Goal: Task Accomplishment & Management: Use online tool/utility

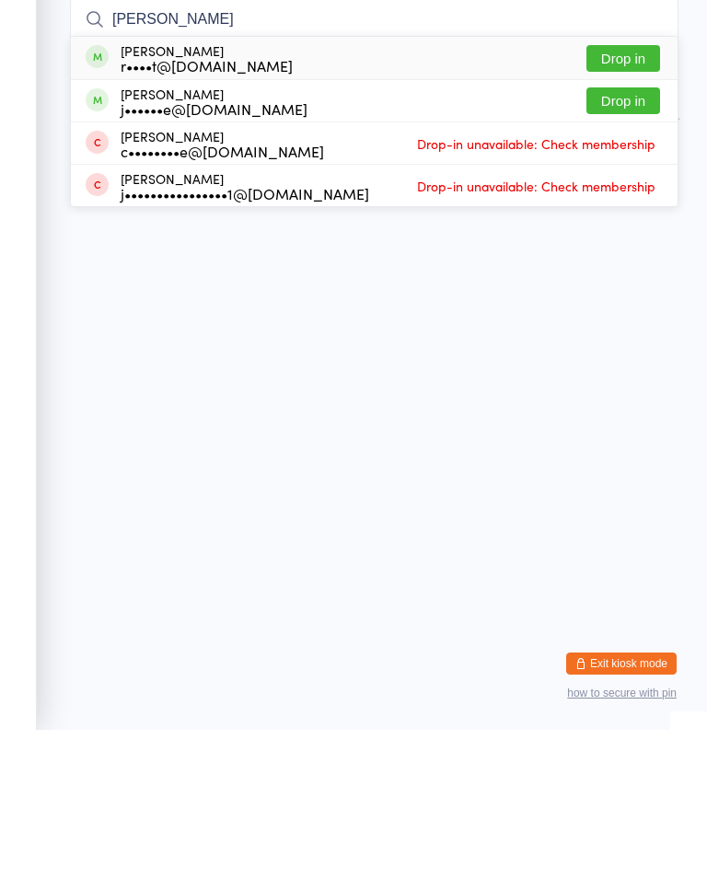
type input "[PERSON_NAME]"
click at [620, 193] on button "Drop in" at bounding box center [623, 206] width 74 height 27
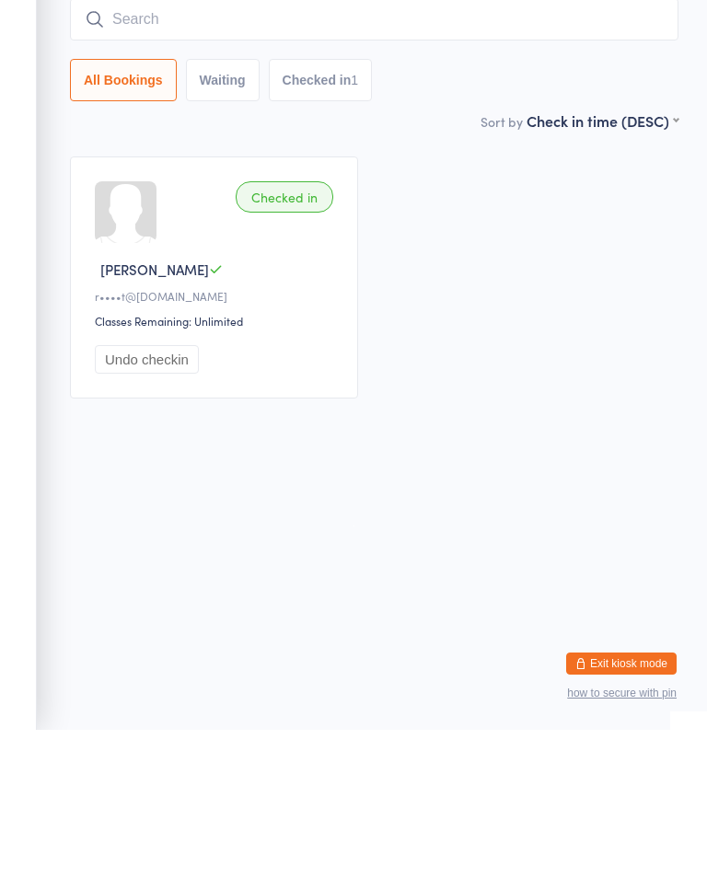
click at [500, 146] on input "search" at bounding box center [374, 167] width 608 height 42
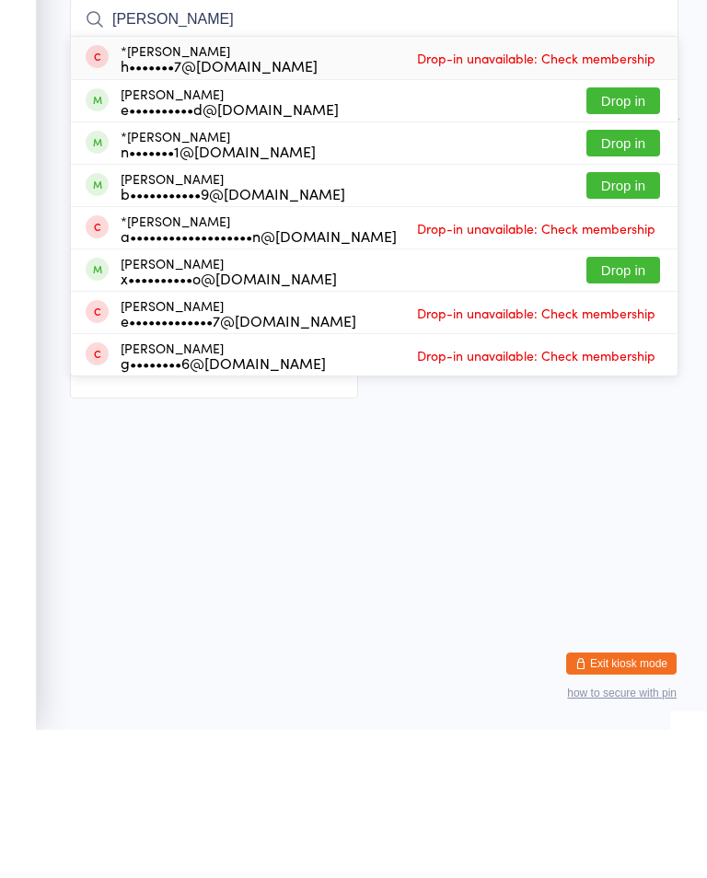
type input "[PERSON_NAME]"
click at [654, 405] on button "Drop in" at bounding box center [623, 418] width 74 height 27
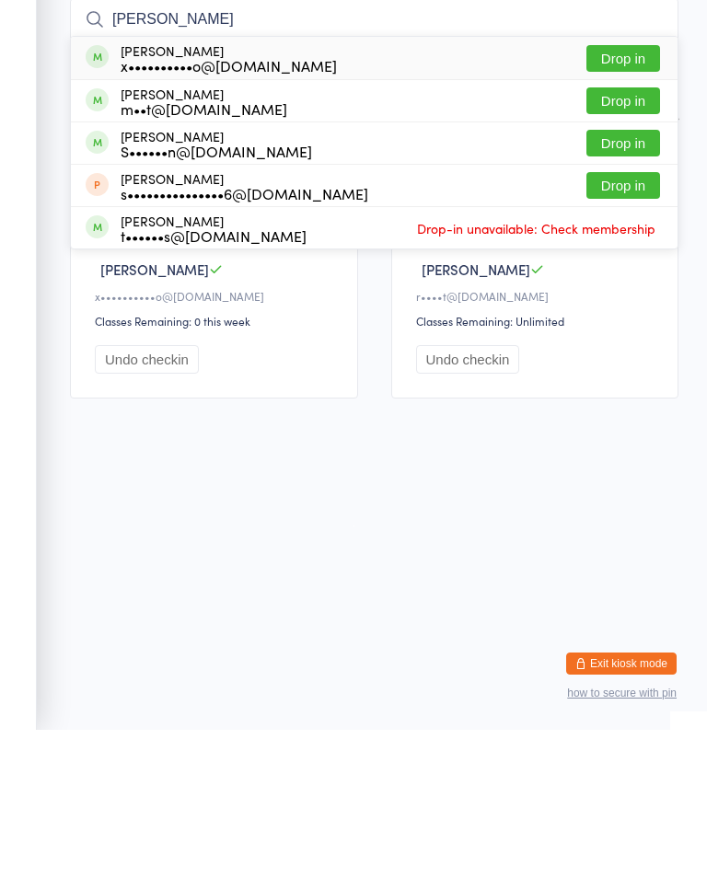
type input "[PERSON_NAME]"
click at [652, 193] on button "Drop in" at bounding box center [623, 206] width 74 height 27
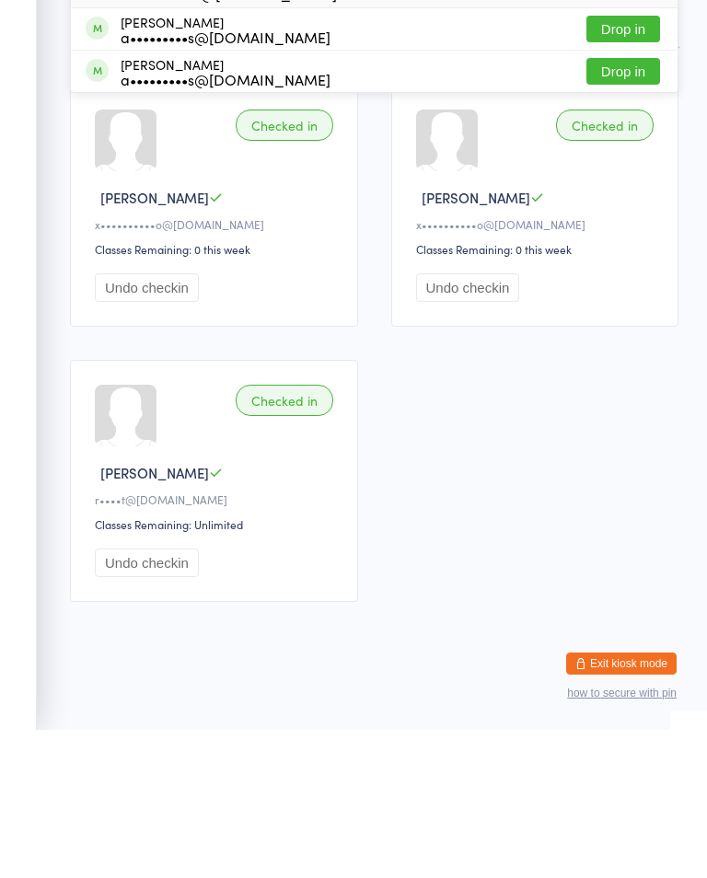
type input "kuy"
click at [637, 164] on button "Drop in" at bounding box center [623, 177] width 74 height 27
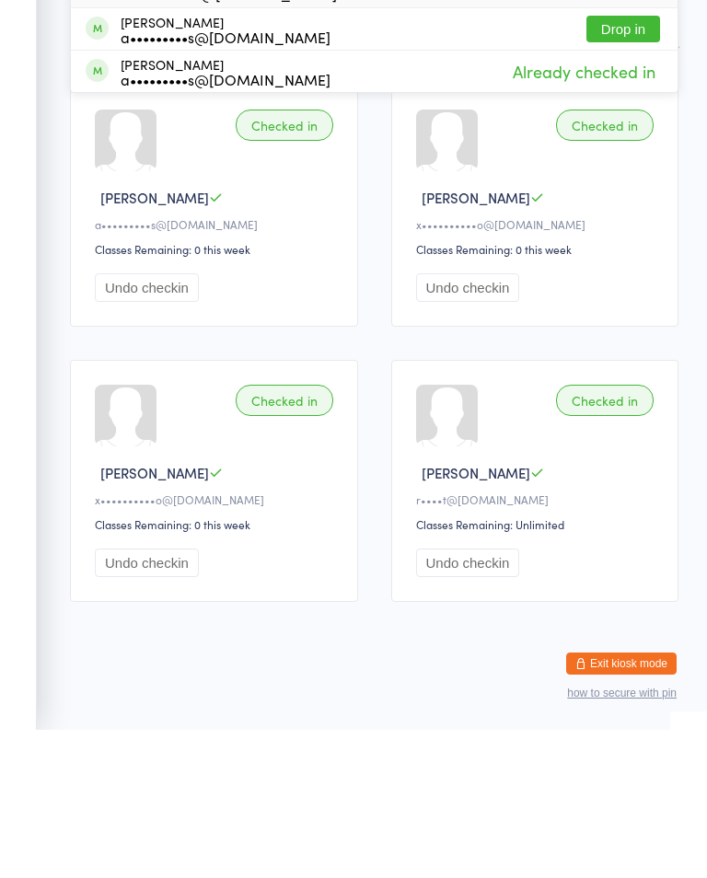
type input "kuyk"
click at [625, 164] on button "Drop in" at bounding box center [623, 177] width 74 height 27
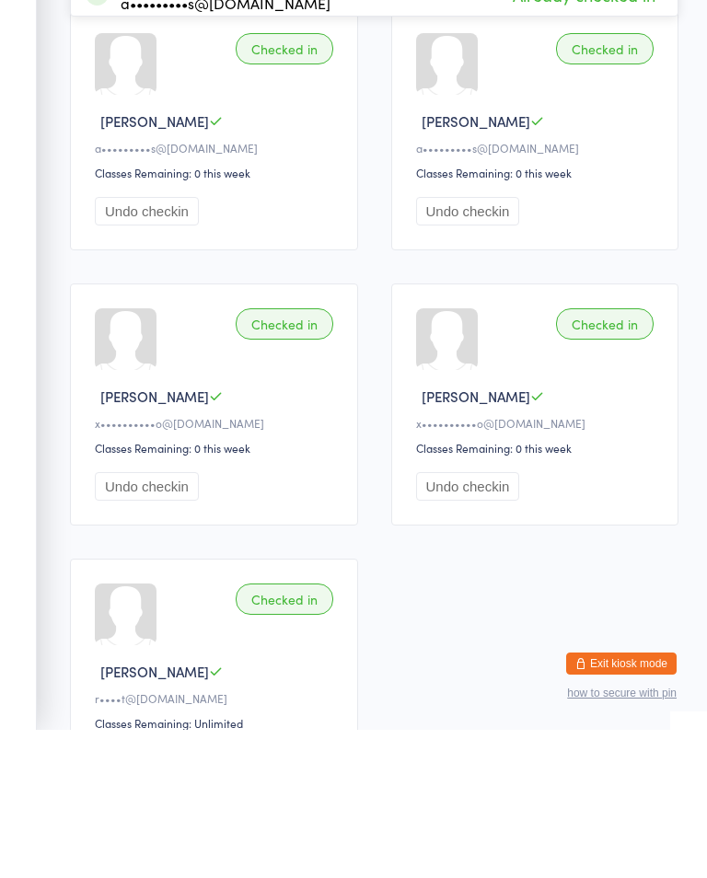
type input "k"
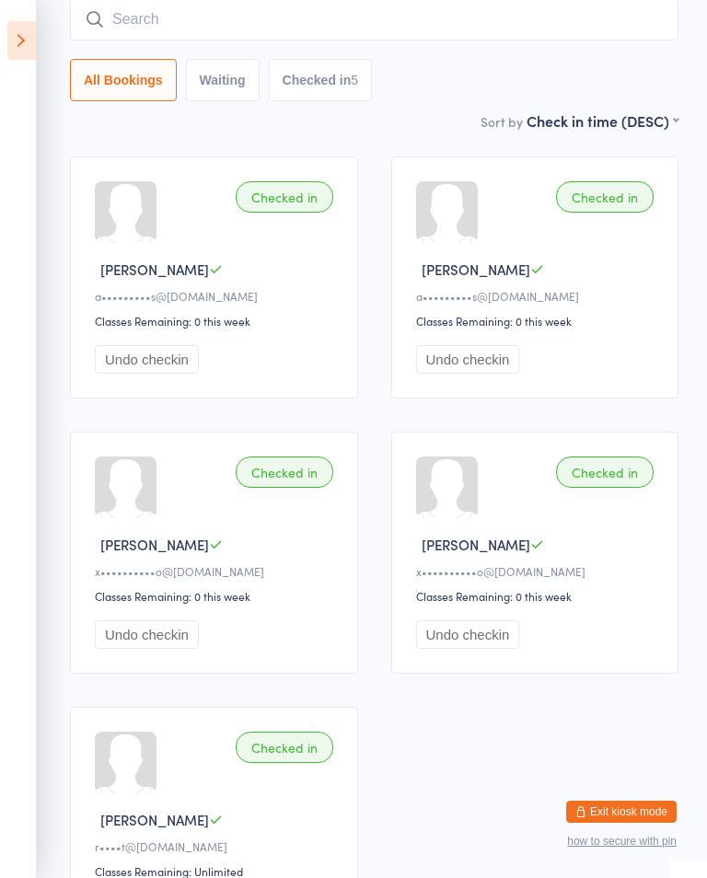
click at [45, 34] on ui-view "Little Ninjas Check-in [DATE] 4:15pm [PERSON_NAME] [PERSON_NAME] Mount [PERSON_…" at bounding box center [353, 422] width 707 height 1088
click at [38, 22] on ui-view "Little Ninjas Check-in [DATE] 4:15pm [PERSON_NAME] [PERSON_NAME] Mount [PERSON_…" at bounding box center [353, 422] width 707 height 1088
click at [17, 43] on icon at bounding box center [21, 40] width 29 height 39
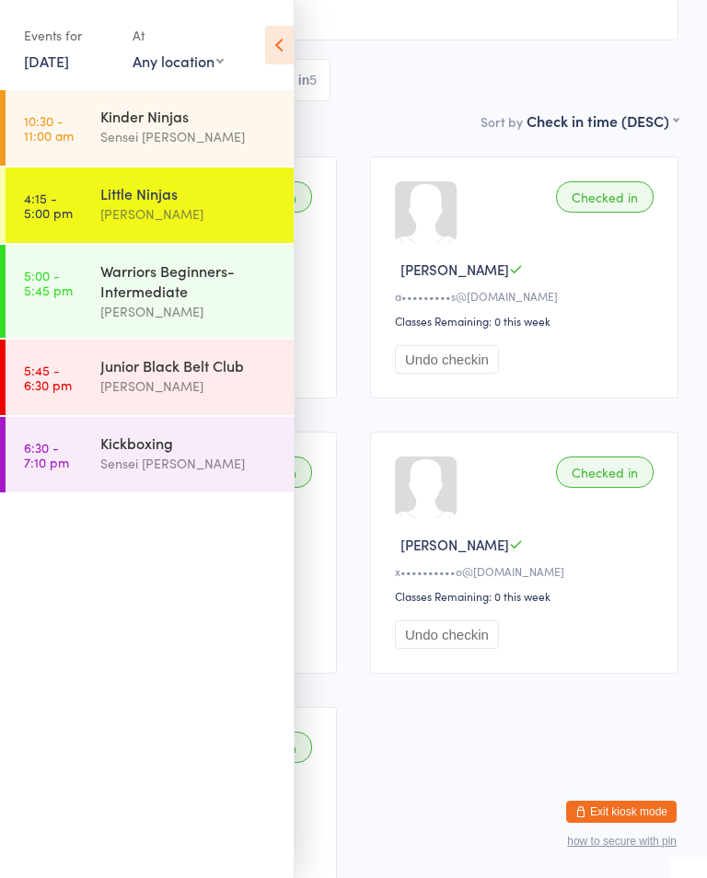
click at [128, 306] on div "[PERSON_NAME]" at bounding box center [189, 311] width 178 height 21
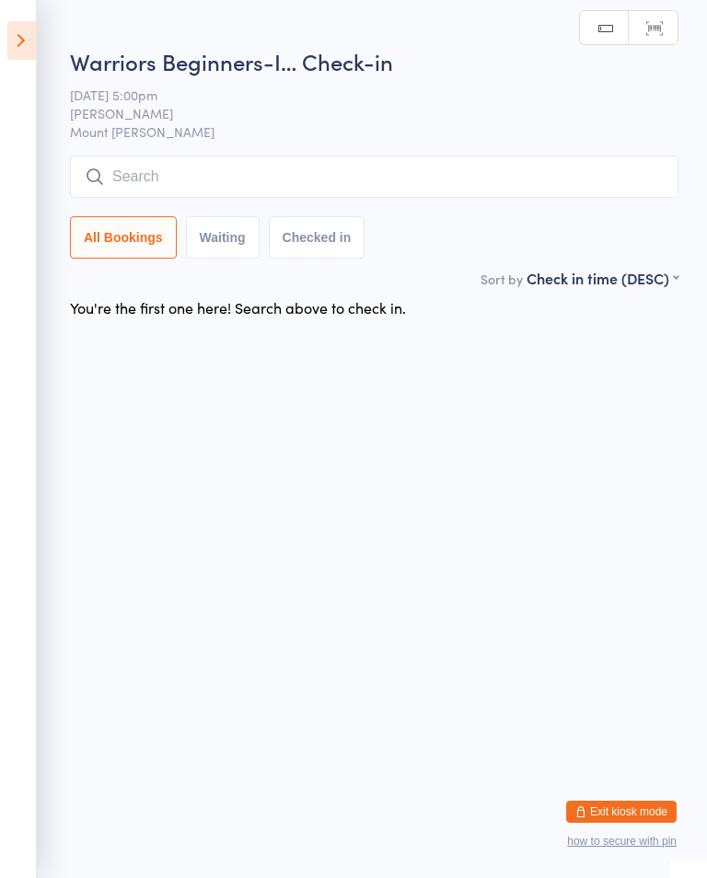
click at [512, 164] on input "search" at bounding box center [374, 177] width 608 height 42
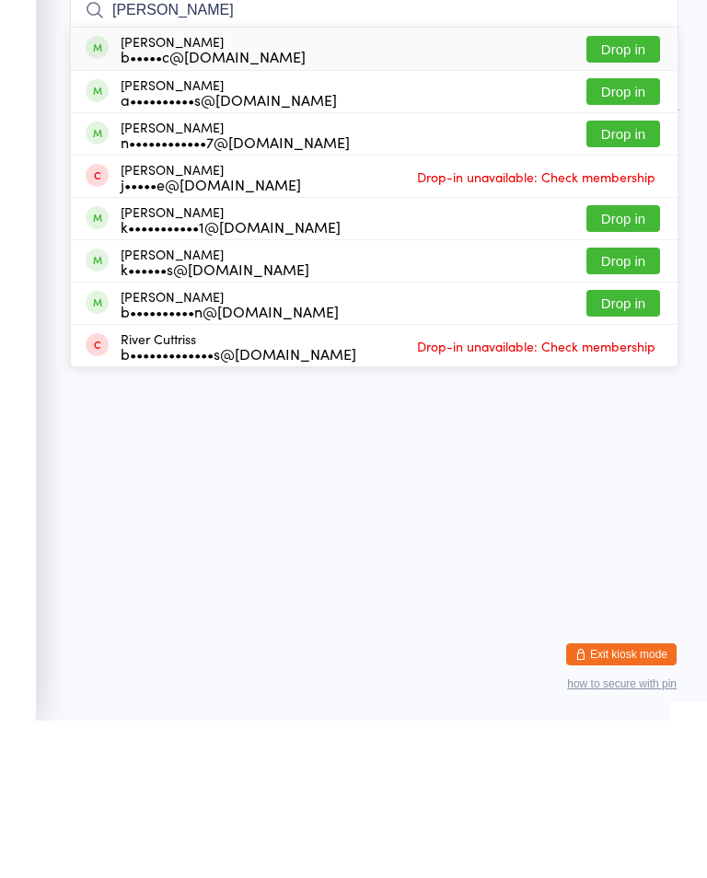
type input "[PERSON_NAME]"
click at [633, 236] on button "Drop in" at bounding box center [623, 249] width 74 height 27
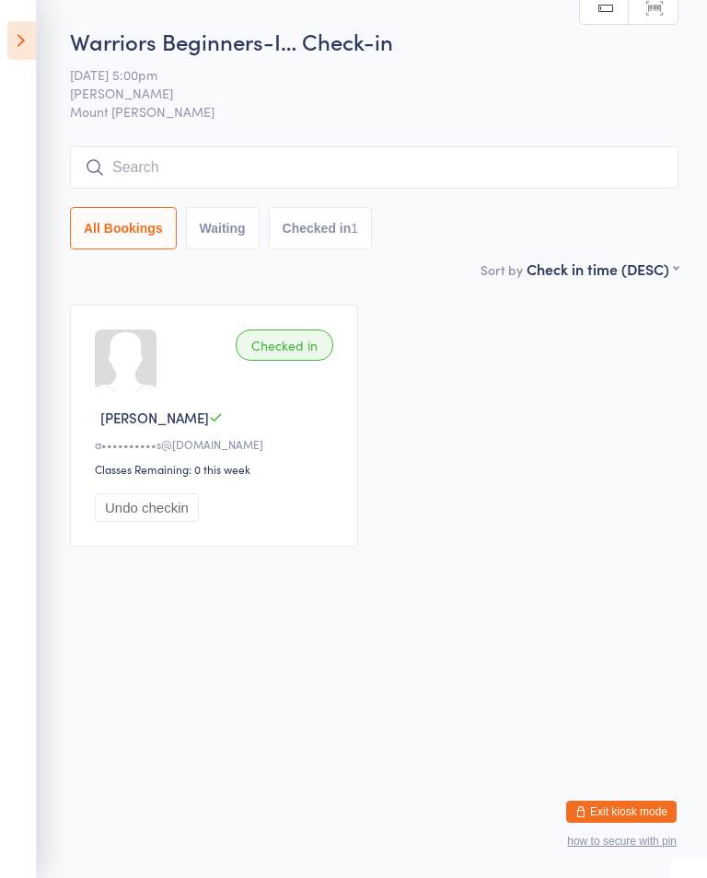
click at [29, 29] on icon at bounding box center [21, 40] width 29 height 39
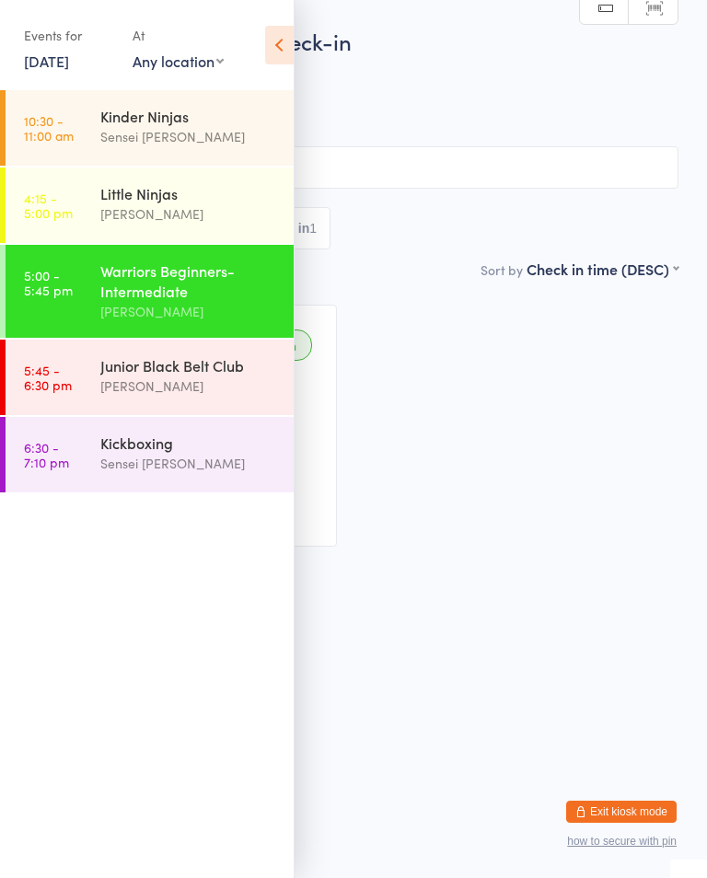
click at [71, 200] on time "4:15 - 5:00 pm" at bounding box center [48, 205] width 49 height 29
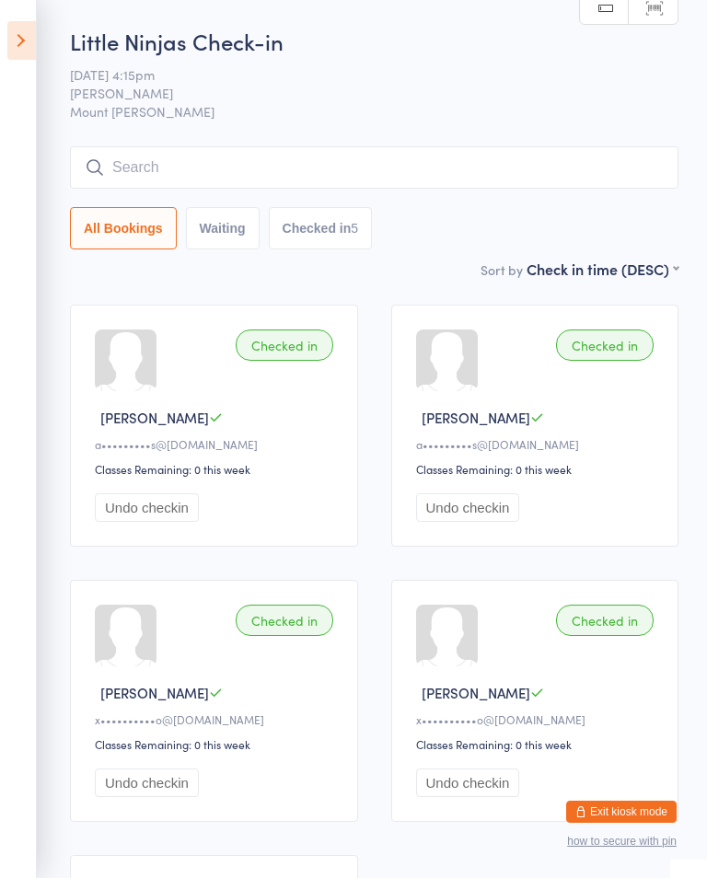
click at [252, 173] on input "search" at bounding box center [374, 167] width 608 height 42
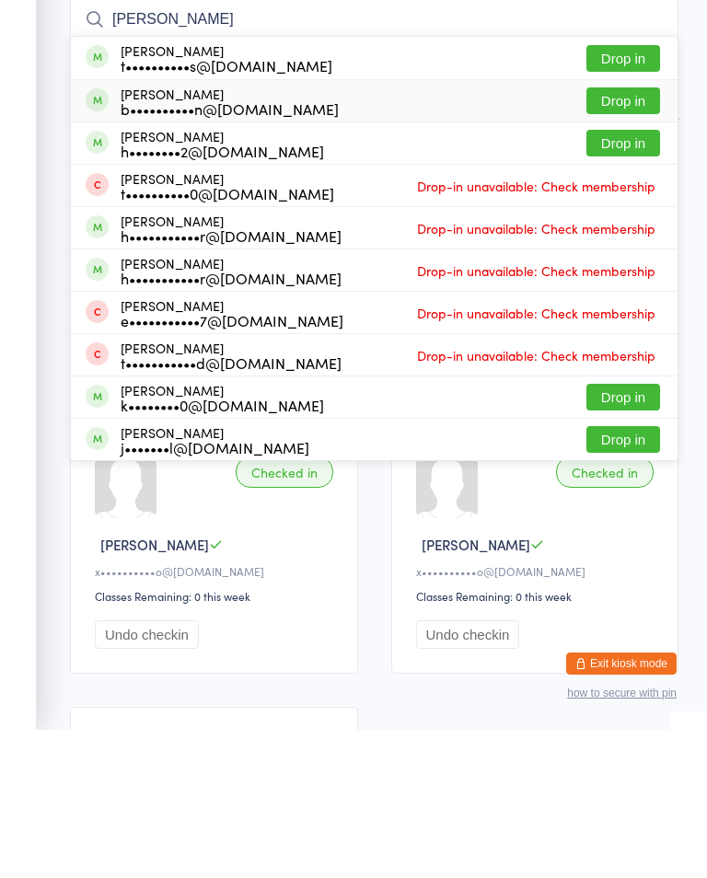
type input "[PERSON_NAME]"
click at [232, 235] on div "[PERSON_NAME] b••••••••••n@[DOMAIN_NAME]" at bounding box center [230, 249] width 218 height 29
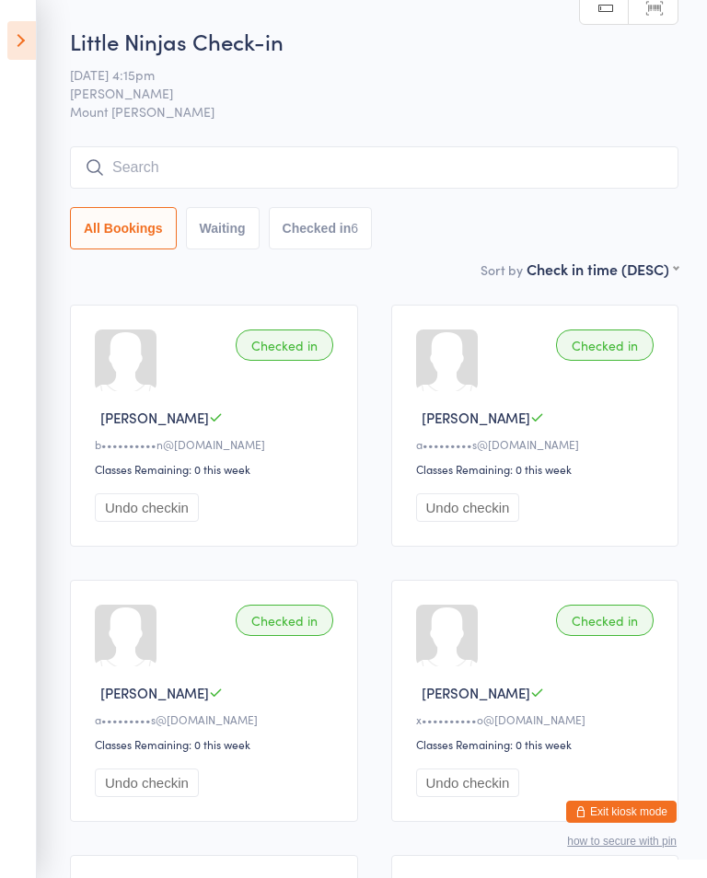
click at [35, 52] on icon at bounding box center [21, 40] width 29 height 39
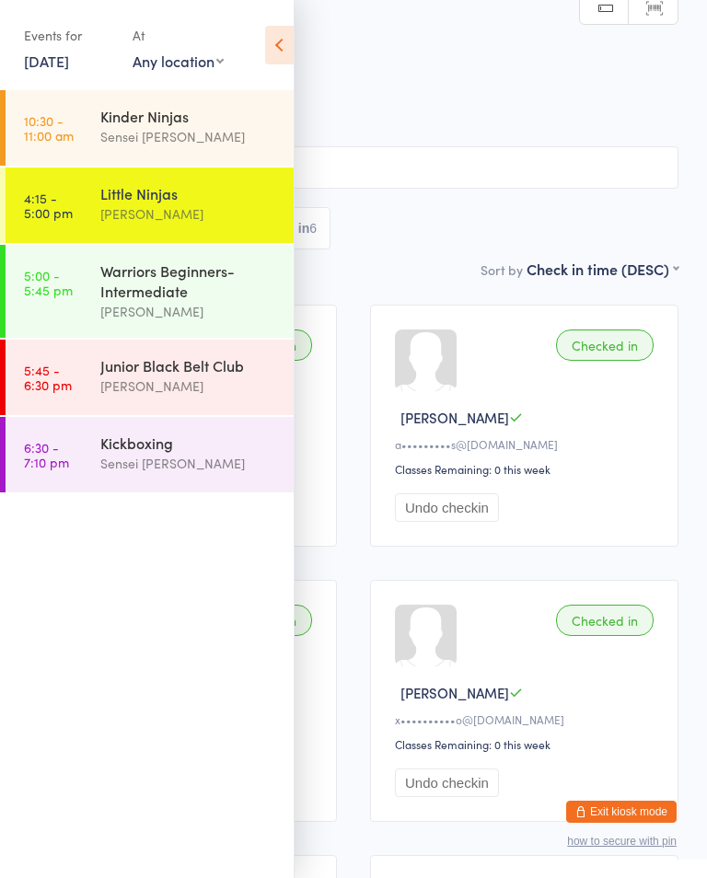
click at [156, 288] on div "Warriors Beginners-Intermediate" at bounding box center [189, 280] width 178 height 40
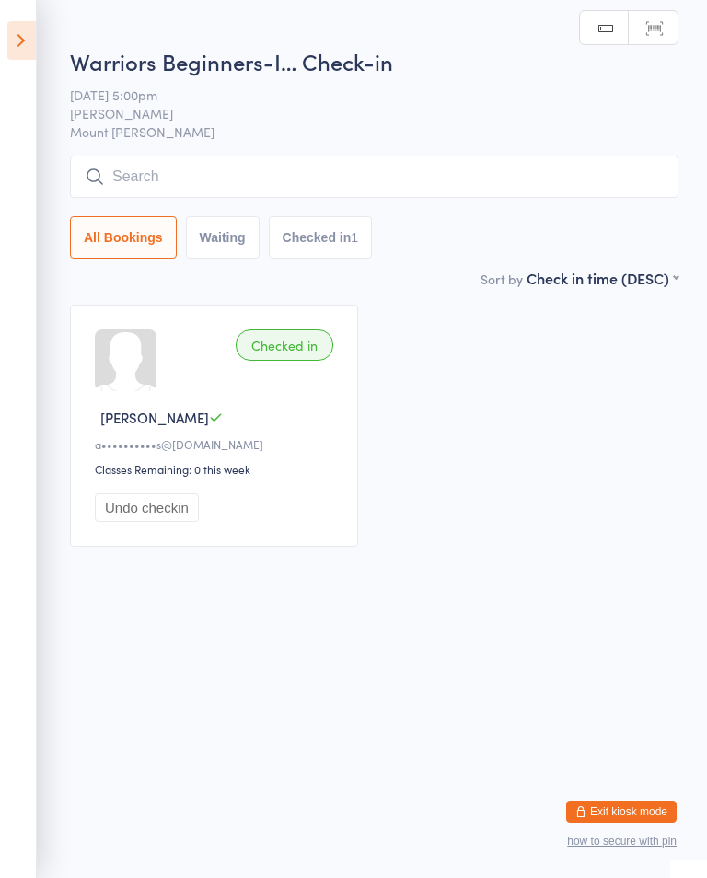
click at [112, 179] on input "search" at bounding box center [374, 177] width 608 height 42
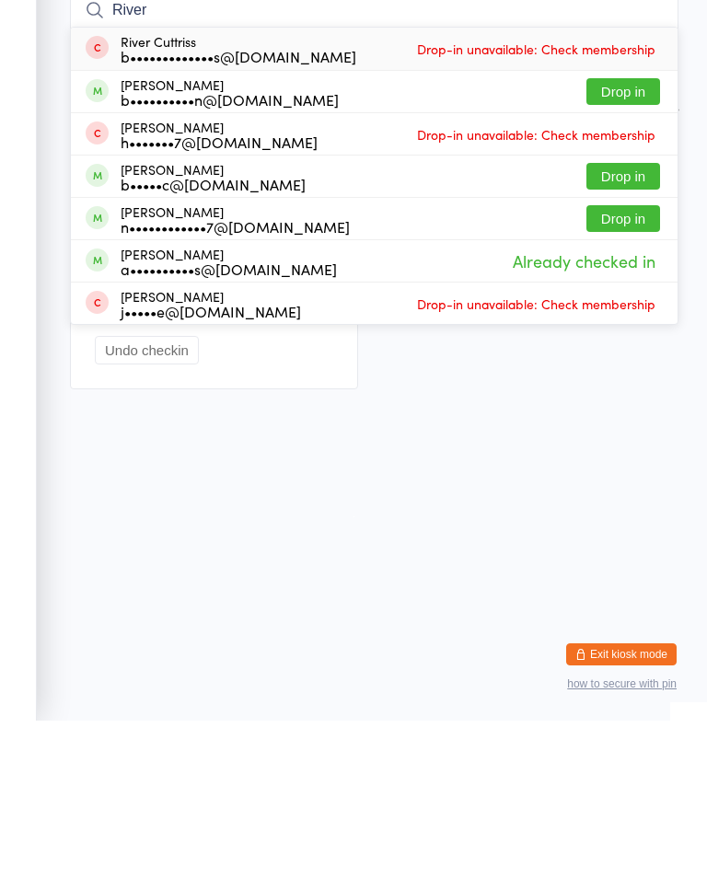
type input "River"
click at [259, 235] on div "[PERSON_NAME] b••••••••••n@[DOMAIN_NAME]" at bounding box center [230, 249] width 218 height 29
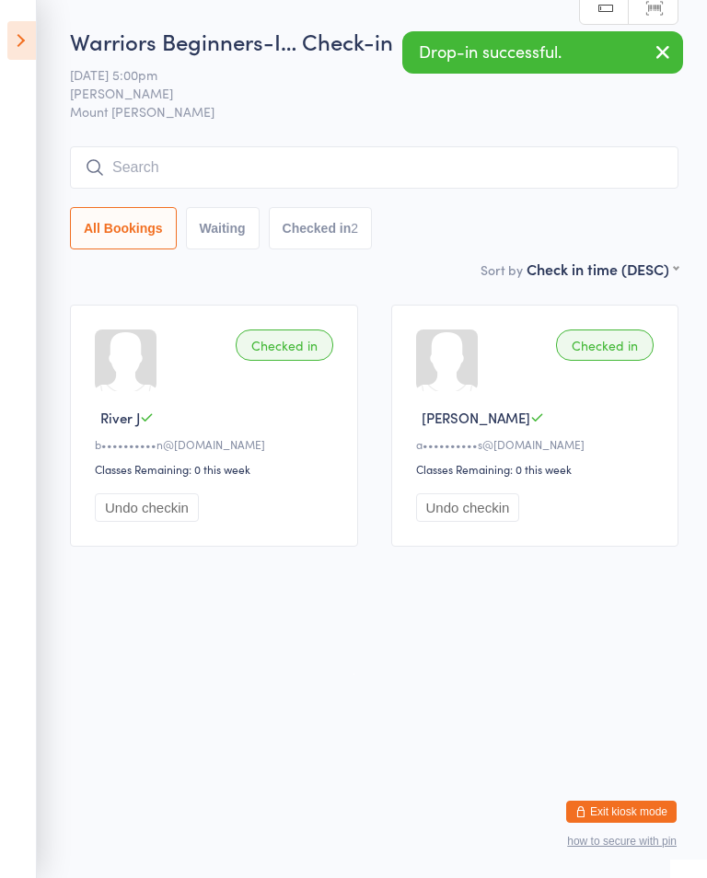
click at [24, 43] on icon at bounding box center [21, 40] width 29 height 39
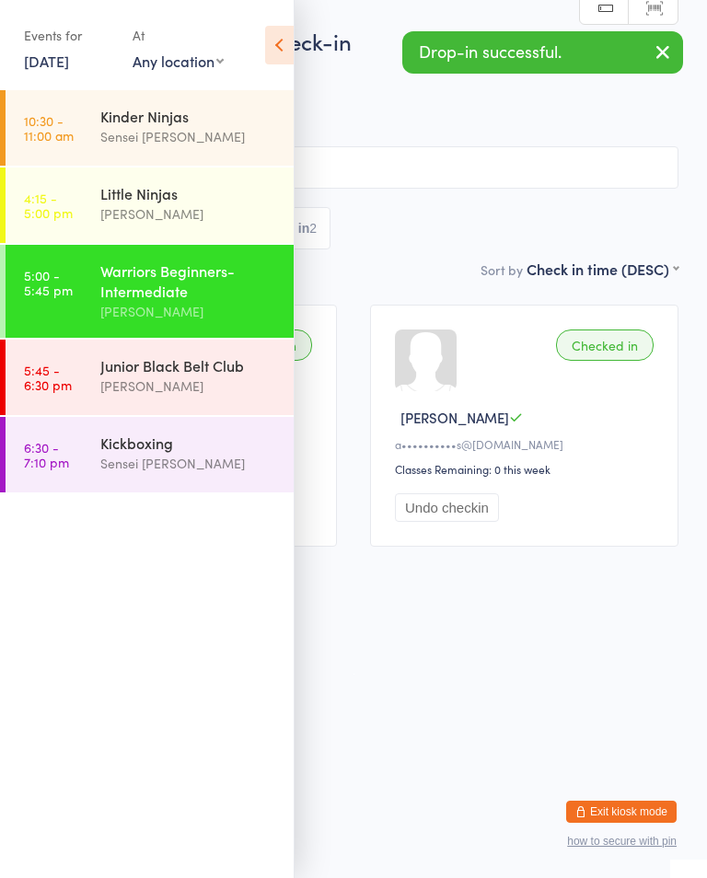
click at [102, 199] on div "Little Ninjas" at bounding box center [189, 193] width 178 height 20
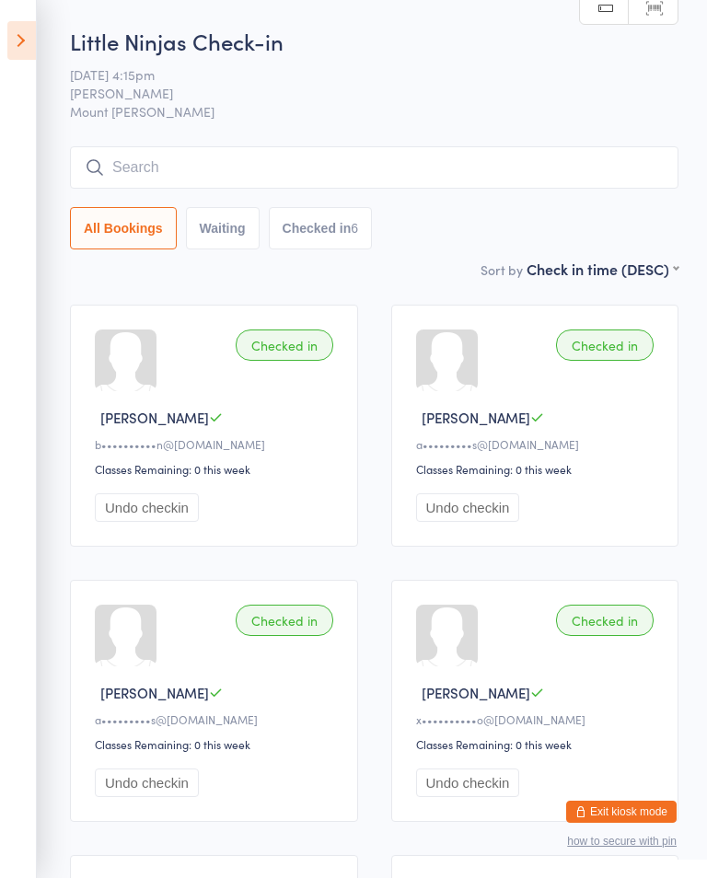
click at [45, 59] on ui-view "Little Ninjas Check-in [DATE] 4:15pm [PERSON_NAME] [PERSON_NAME] Mount [PERSON_…" at bounding box center [353, 570] width 707 height 1088
click at [17, 31] on icon at bounding box center [21, 40] width 29 height 39
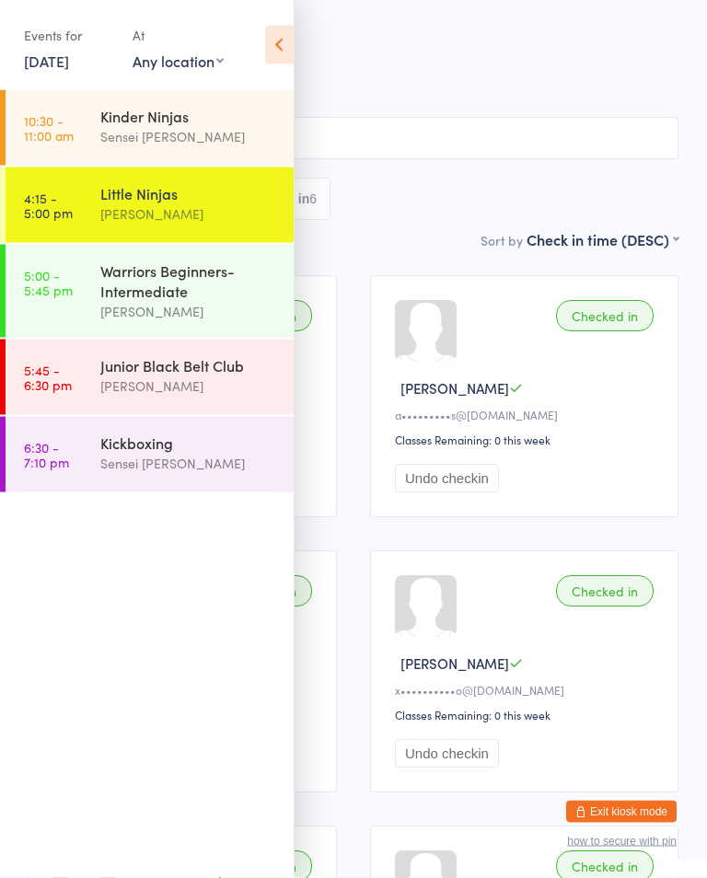
scroll to position [29, 0]
click at [231, 315] on div "[PERSON_NAME]" at bounding box center [189, 311] width 178 height 21
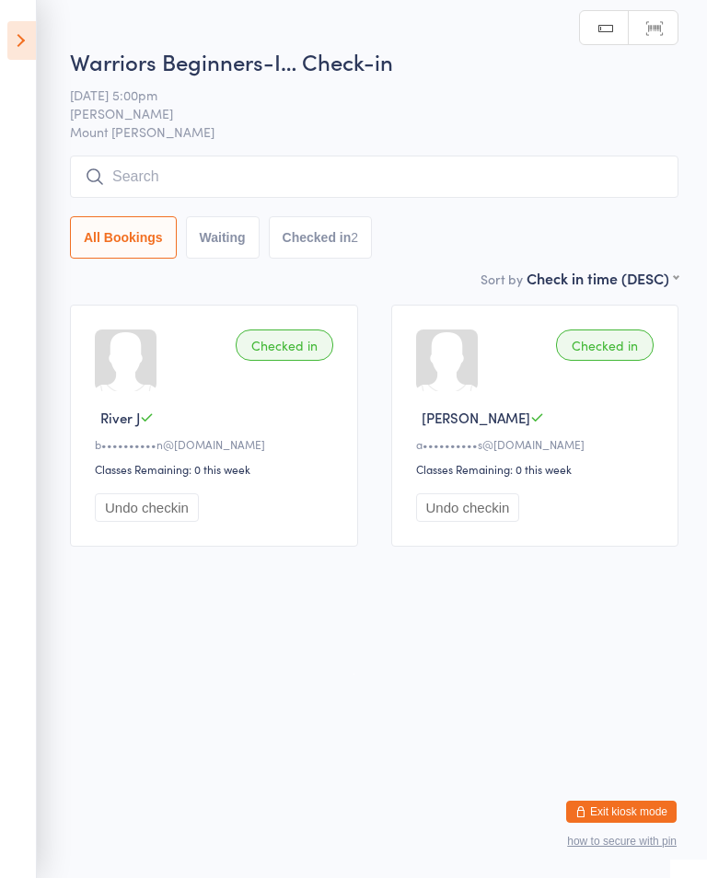
click at [295, 171] on input "search" at bounding box center [374, 177] width 608 height 42
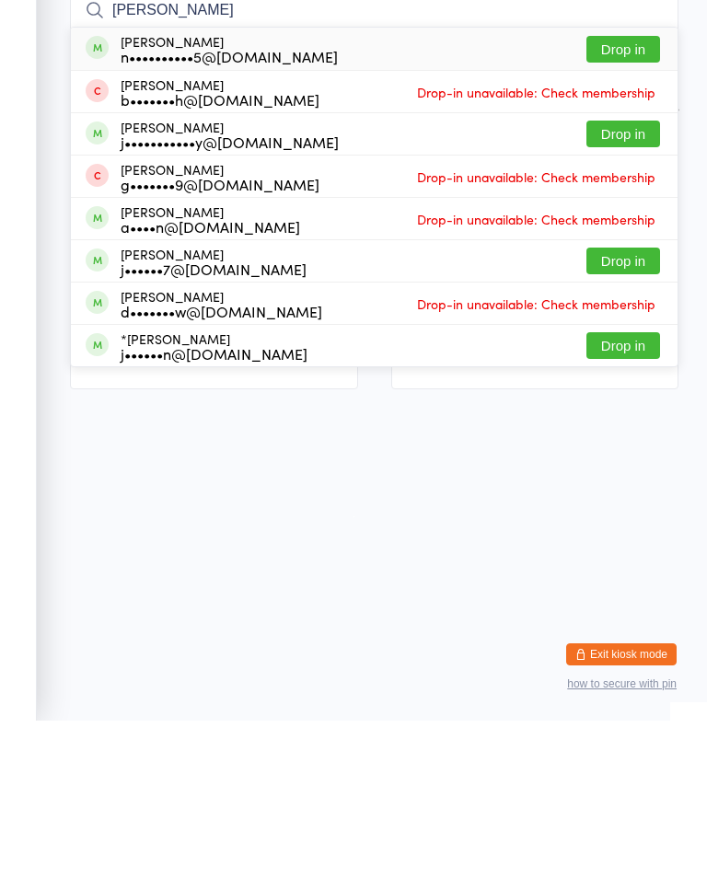
type input "[PERSON_NAME]"
click at [639, 193] on button "Drop in" at bounding box center [623, 206] width 74 height 27
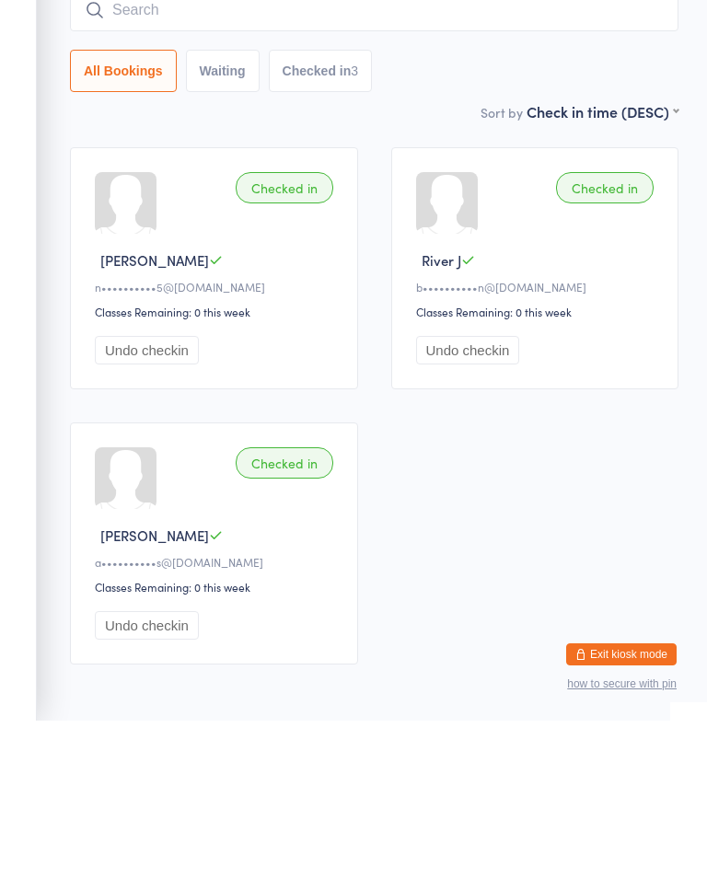
click at [376, 146] on input "search" at bounding box center [374, 167] width 608 height 42
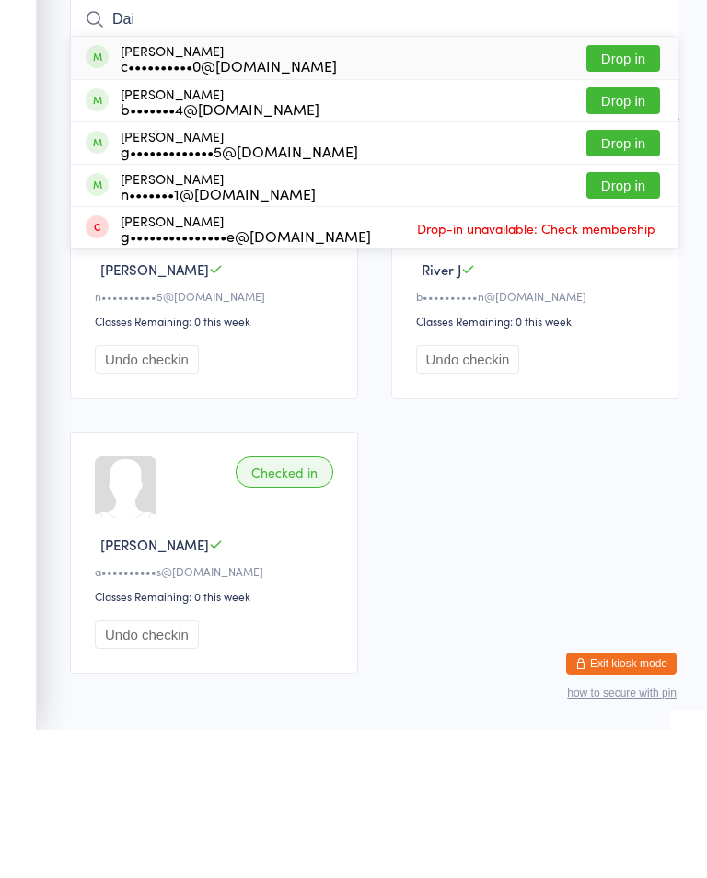
type input "Dai"
click at [613, 236] on button "Drop in" at bounding box center [623, 249] width 74 height 27
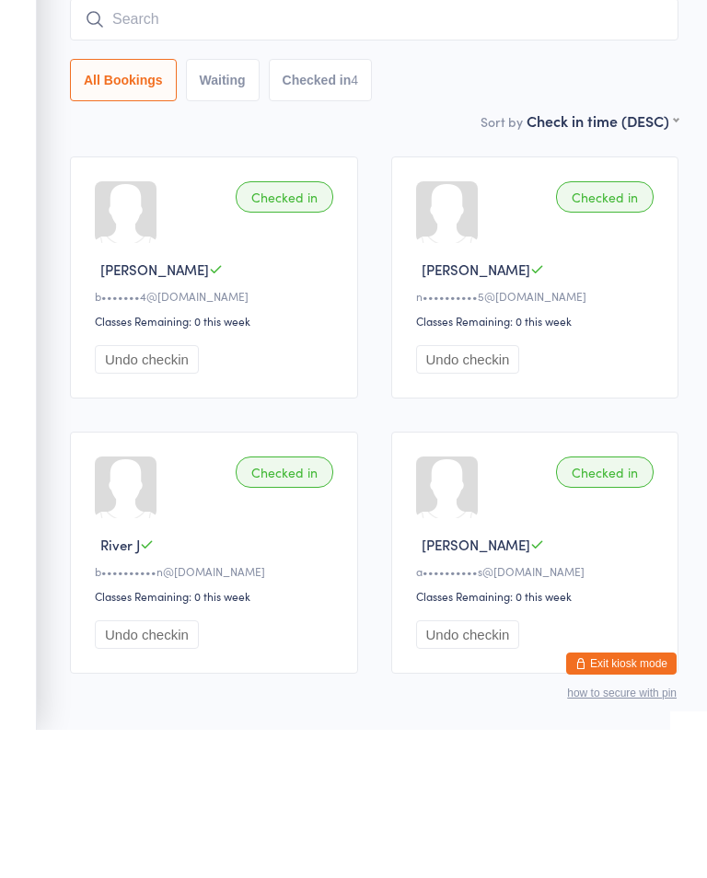
click at [131, 288] on div "Checked in Daisy M b•••••••4@[DOMAIN_NAME] Classes Remaining: 0 this week Undo …" at bounding box center [373, 563] width 641 height 550
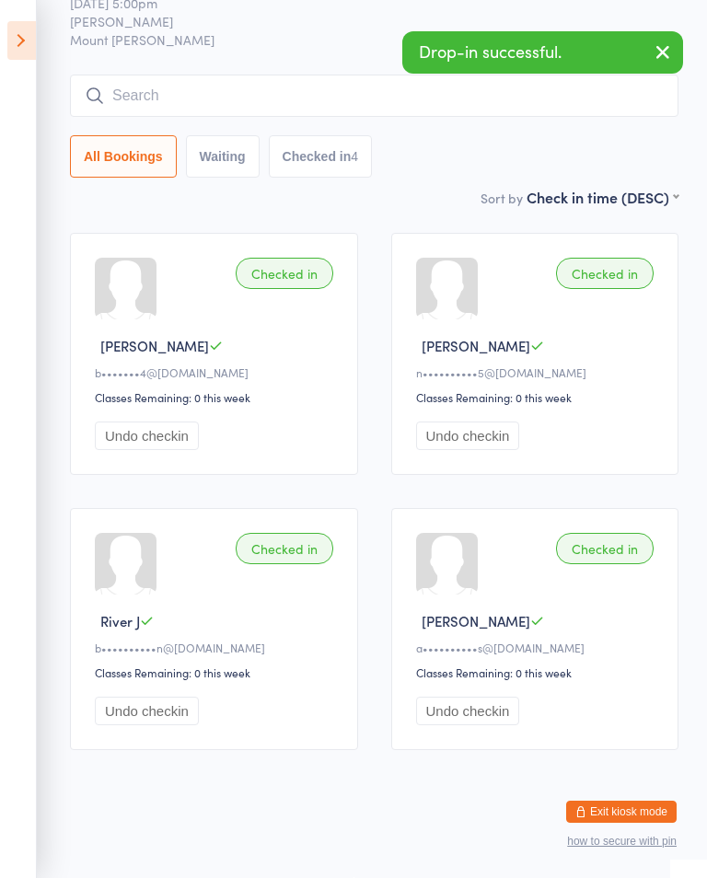
click at [33, 44] on icon at bounding box center [21, 40] width 29 height 39
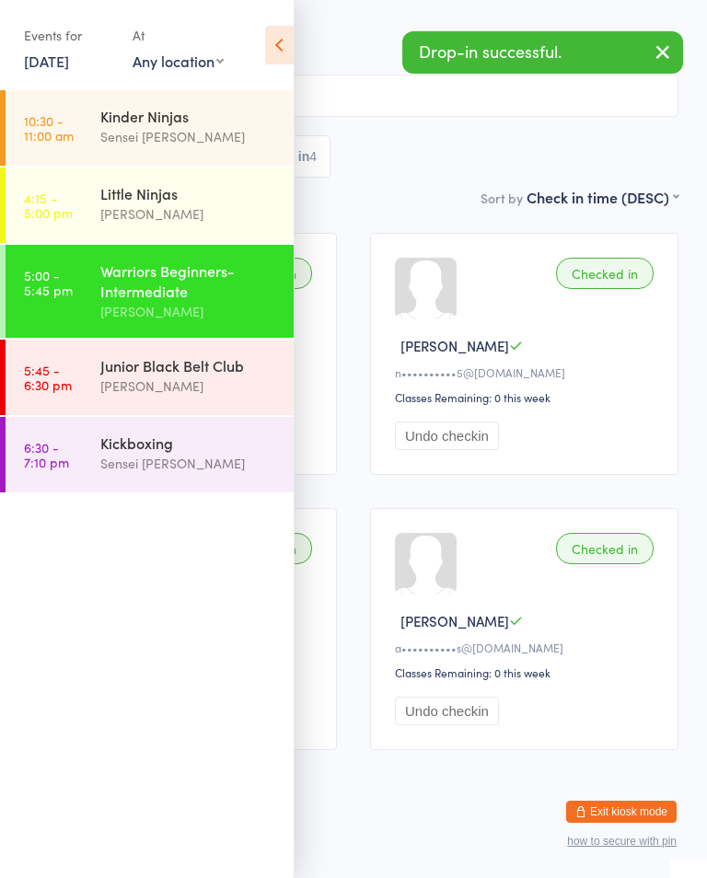
click at [176, 209] on div "[PERSON_NAME]" at bounding box center [189, 213] width 178 height 21
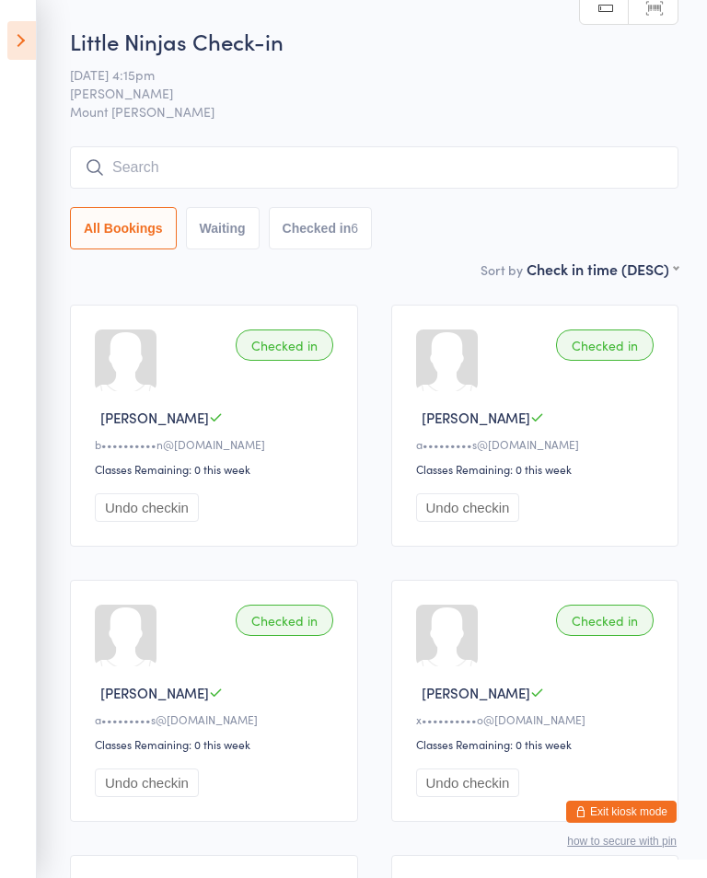
click at [359, 162] on input "search" at bounding box center [374, 167] width 608 height 42
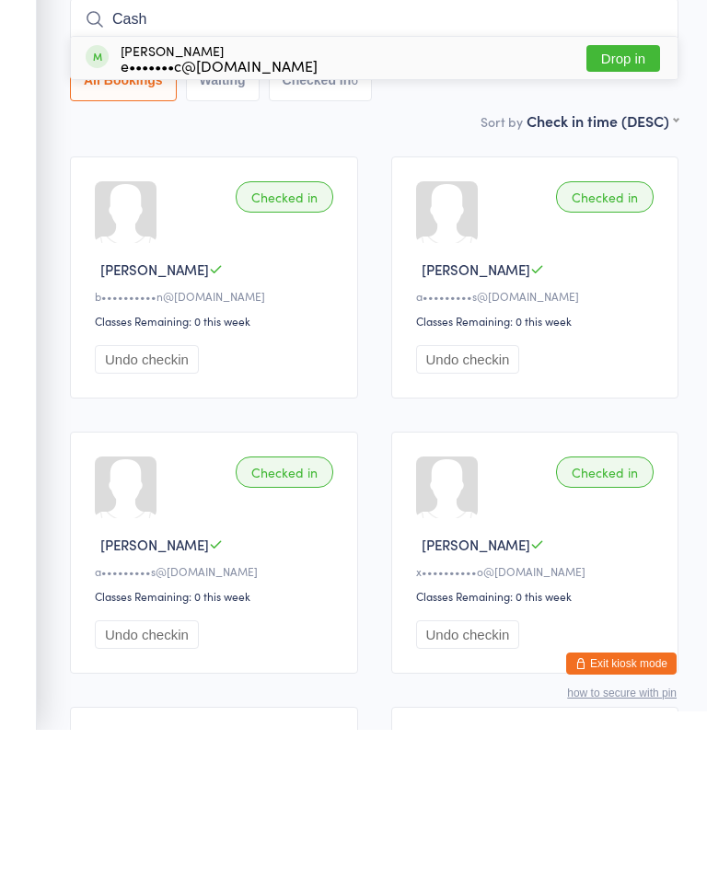
type input "Cash"
click at [371, 185] on div "[PERSON_NAME] e•••••••c@[DOMAIN_NAME] Drop in" at bounding box center [374, 206] width 606 height 42
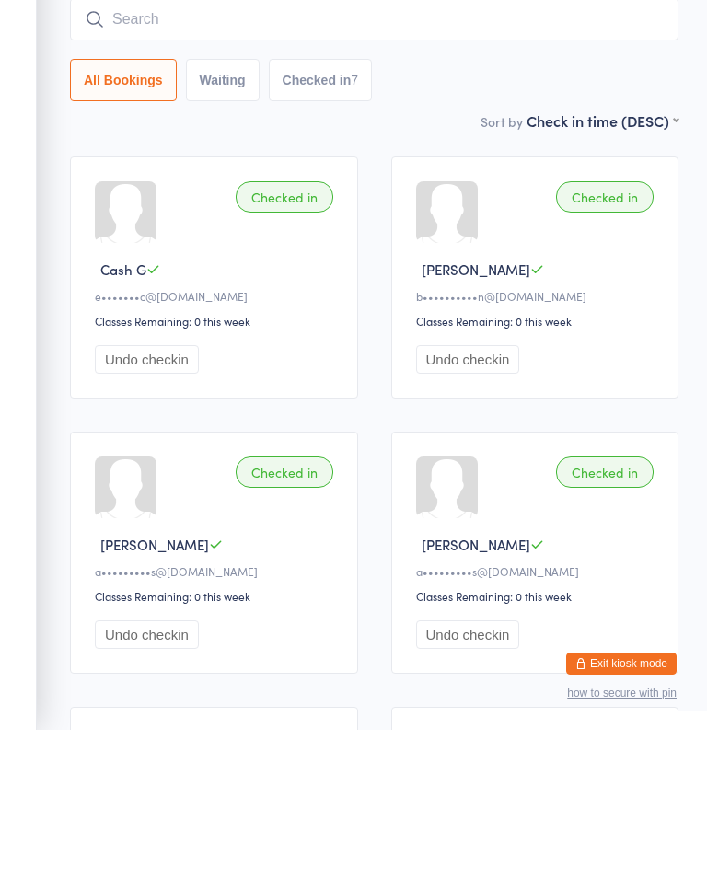
click at [299, 329] on div "Checked in" at bounding box center [285, 344] width 98 height 31
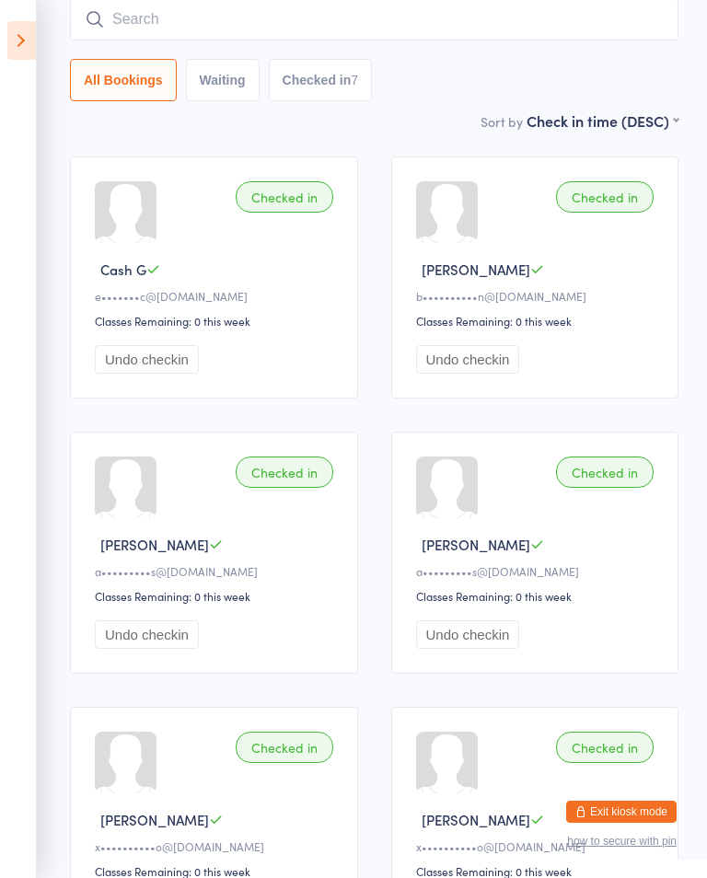
click at [203, 29] on input "search" at bounding box center [374, 19] width 608 height 42
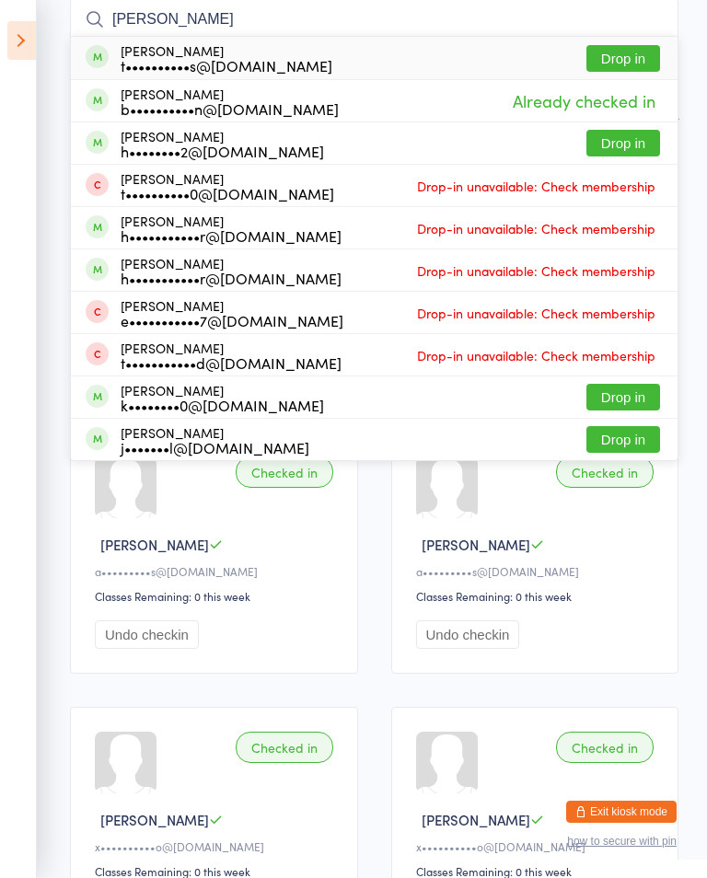
type input "[PERSON_NAME]"
click at [652, 47] on button "Drop in" at bounding box center [623, 58] width 74 height 27
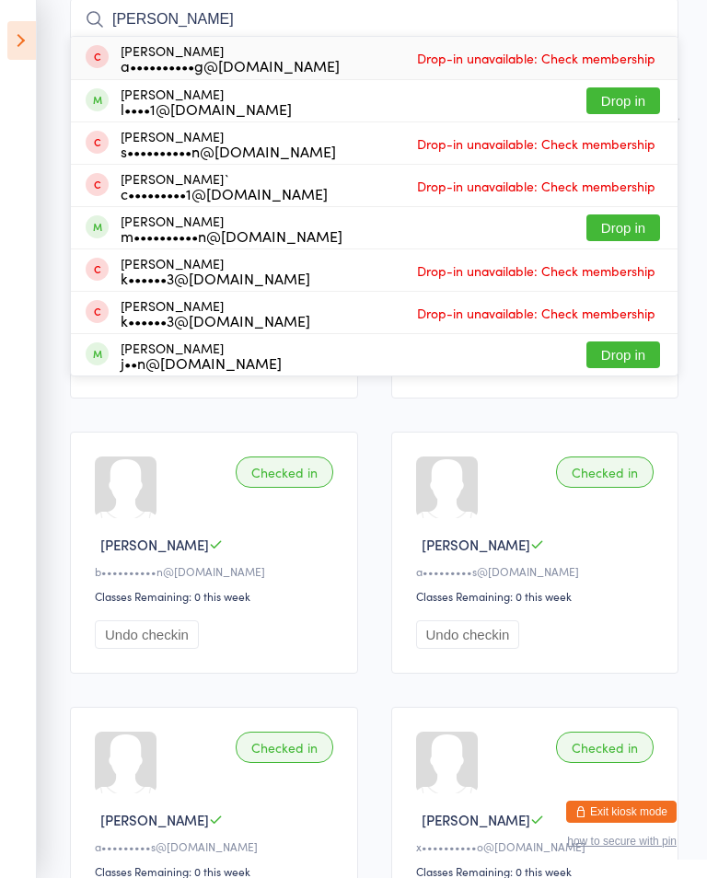
type input "[PERSON_NAME]"
click at [630, 100] on button "Drop in" at bounding box center [623, 100] width 74 height 27
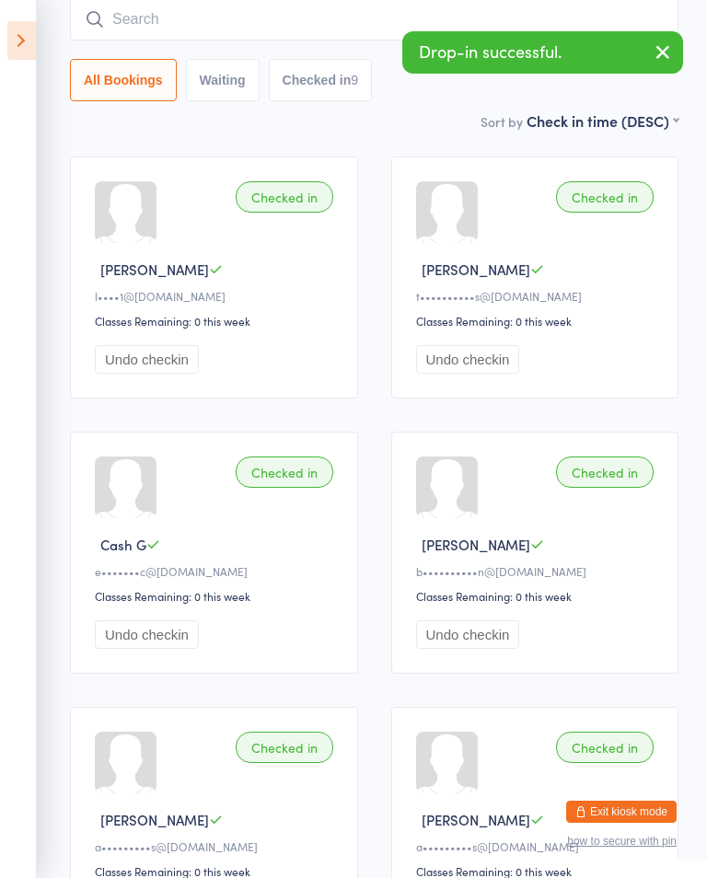
click at [317, 17] on input "search" at bounding box center [374, 19] width 608 height 42
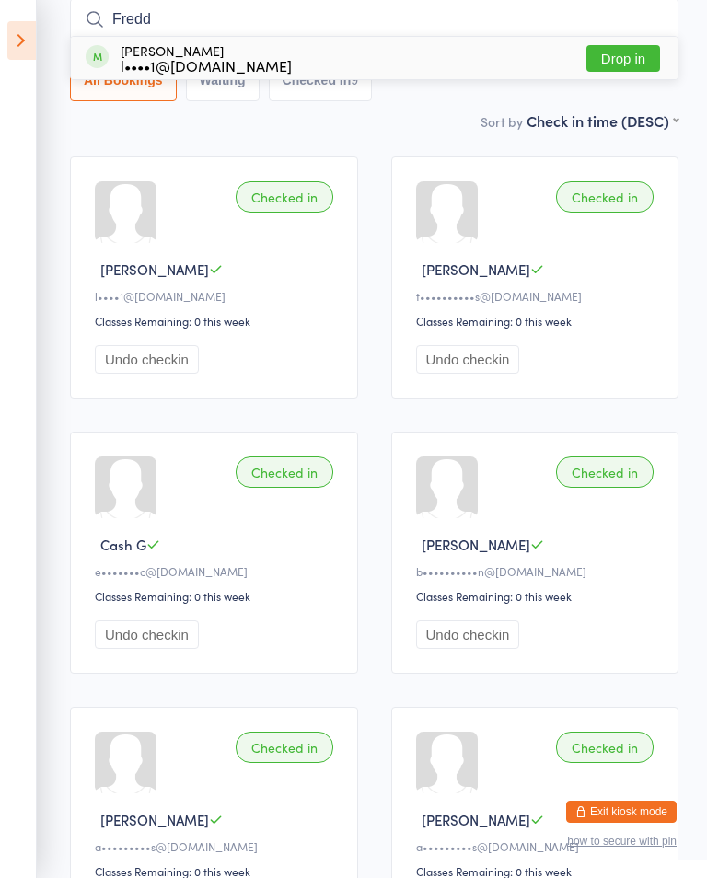
type input "Fredd"
click at [635, 57] on button "Drop in" at bounding box center [623, 58] width 74 height 27
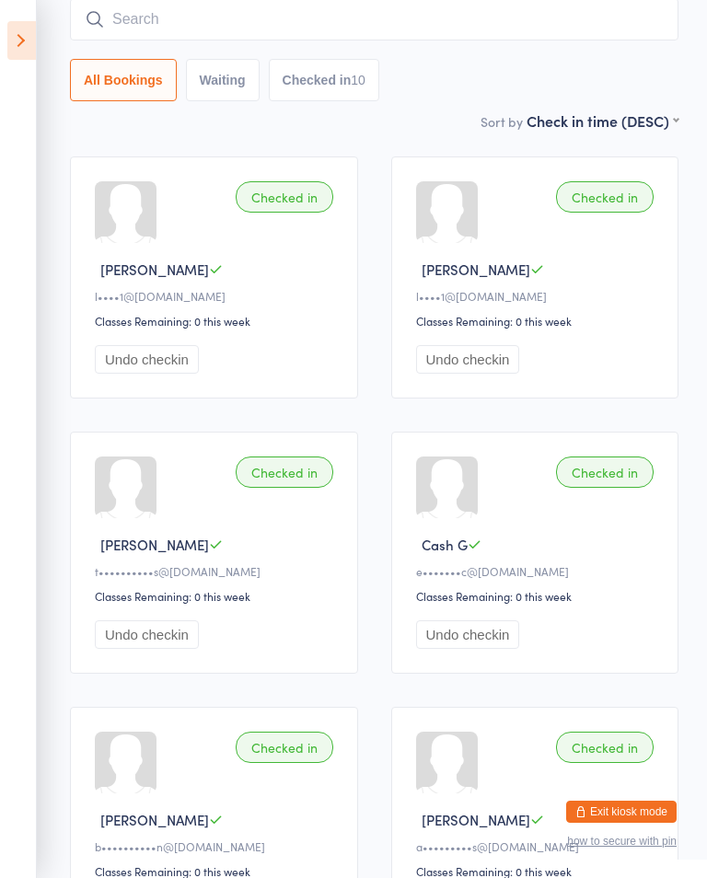
click at [126, 29] on input "search" at bounding box center [374, 19] width 608 height 42
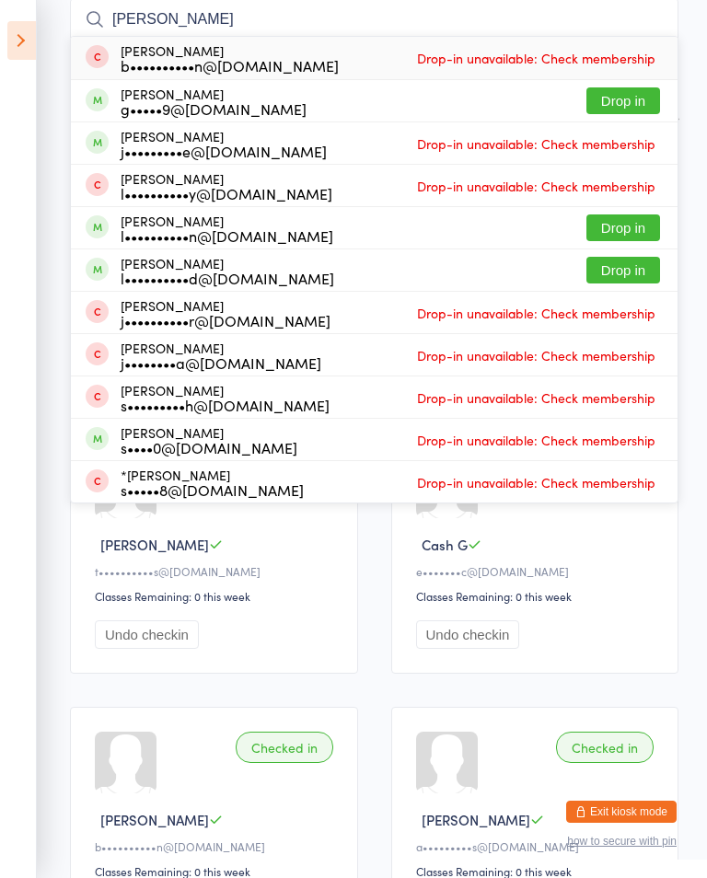
type input "[PERSON_NAME]"
click at [629, 97] on button "Drop in" at bounding box center [623, 100] width 74 height 27
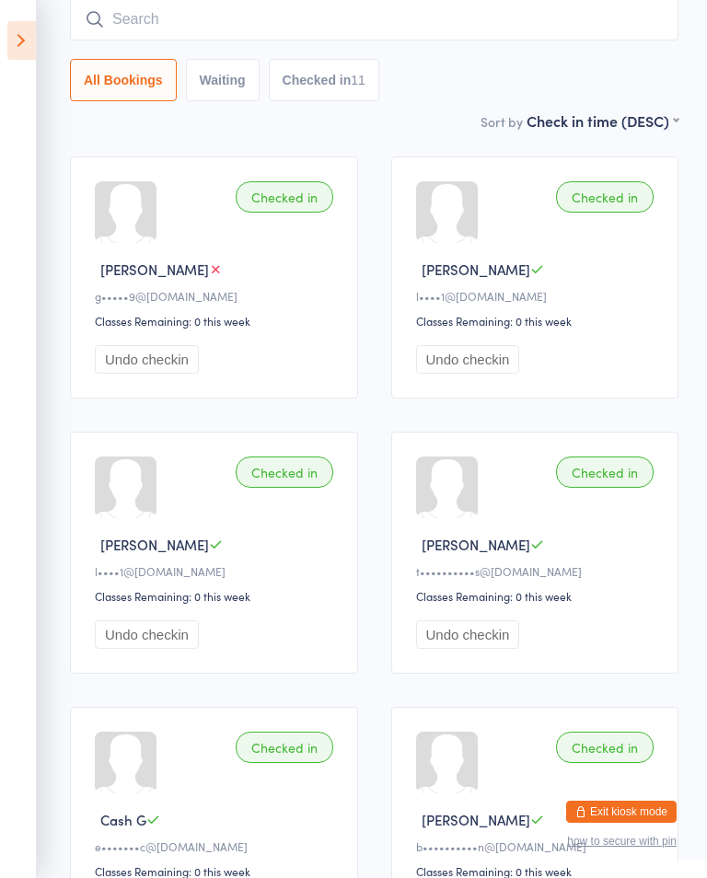
scroll to position [0, 0]
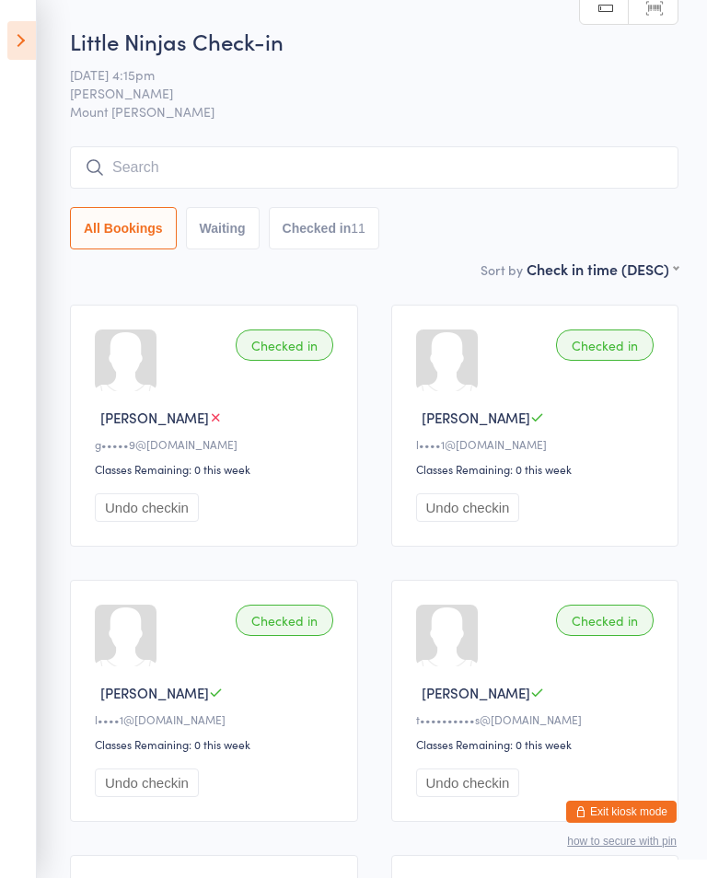
click at [277, 170] on input "search" at bounding box center [374, 167] width 608 height 42
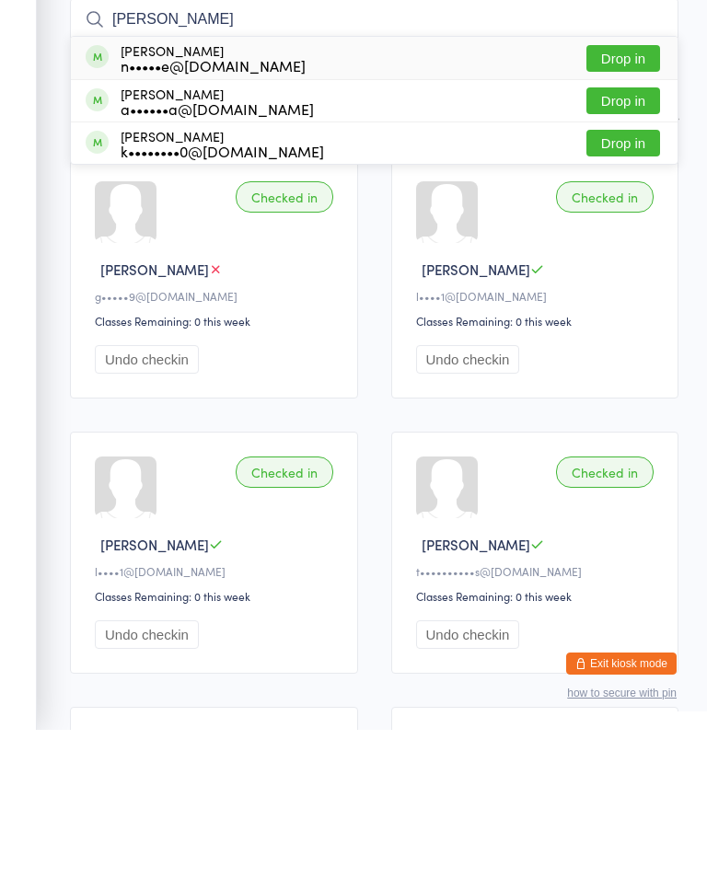
type input "[PERSON_NAME]"
click at [624, 193] on button "Drop in" at bounding box center [623, 206] width 74 height 27
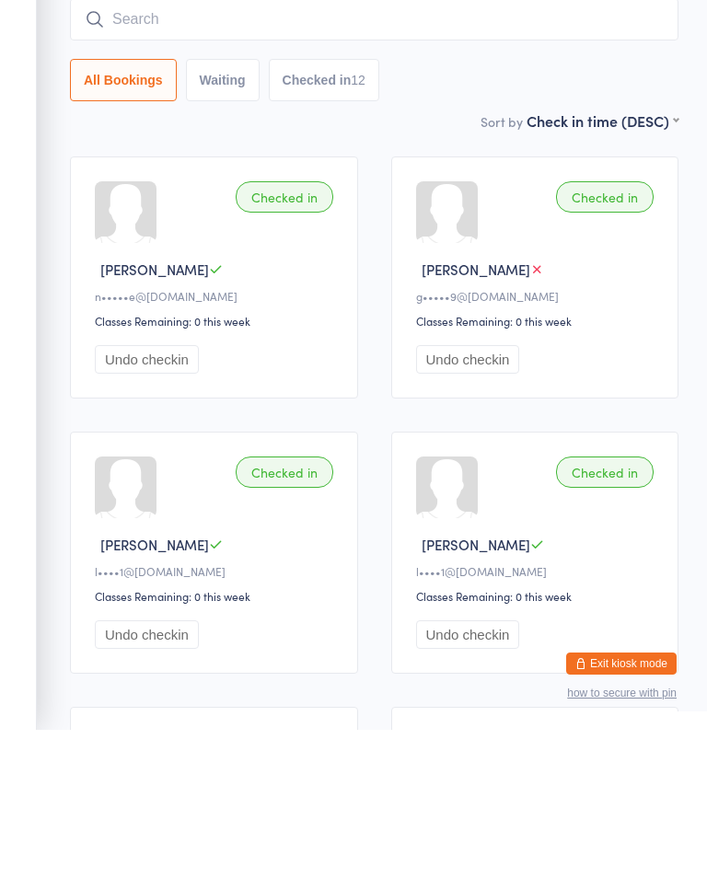
click at [435, 146] on input "search" at bounding box center [374, 167] width 608 height 42
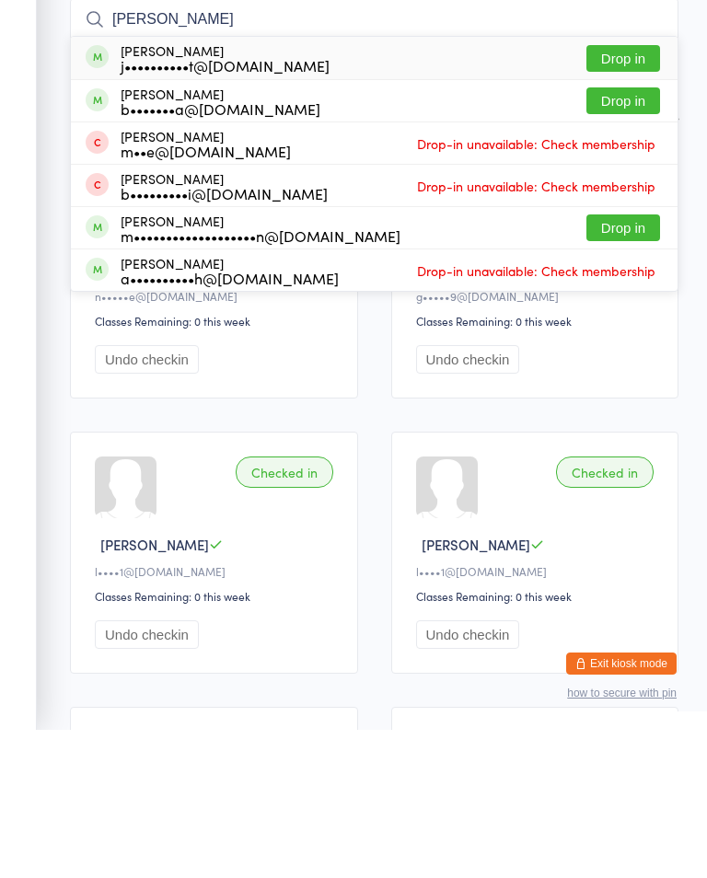
type input "[PERSON_NAME]"
click at [648, 193] on button "Drop in" at bounding box center [623, 206] width 74 height 27
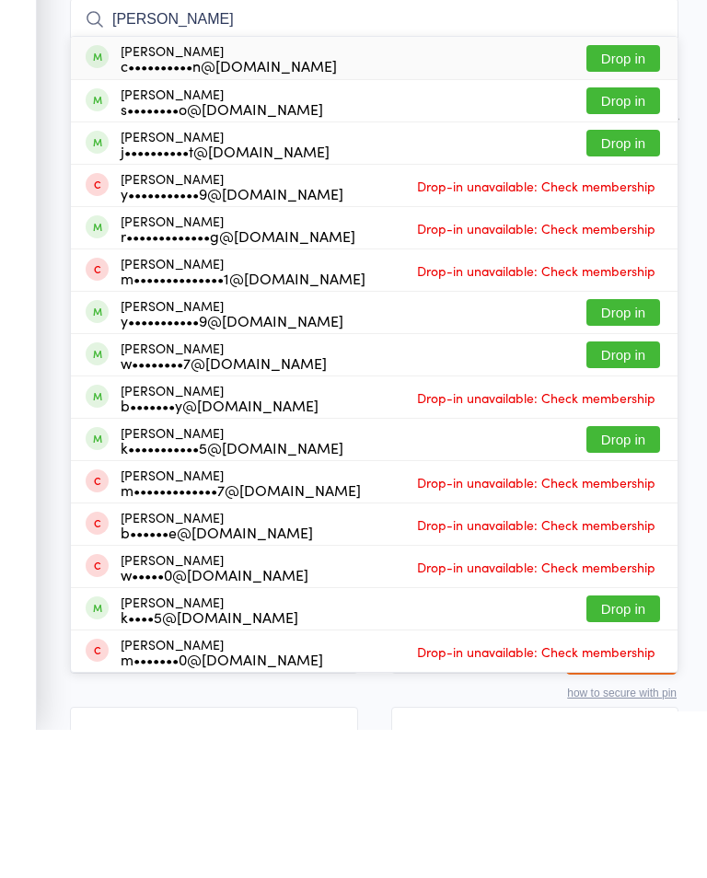
type input "[PERSON_NAME]"
click at [627, 278] on button "Drop in" at bounding box center [623, 291] width 74 height 27
